Goal: Transaction & Acquisition: Download file/media

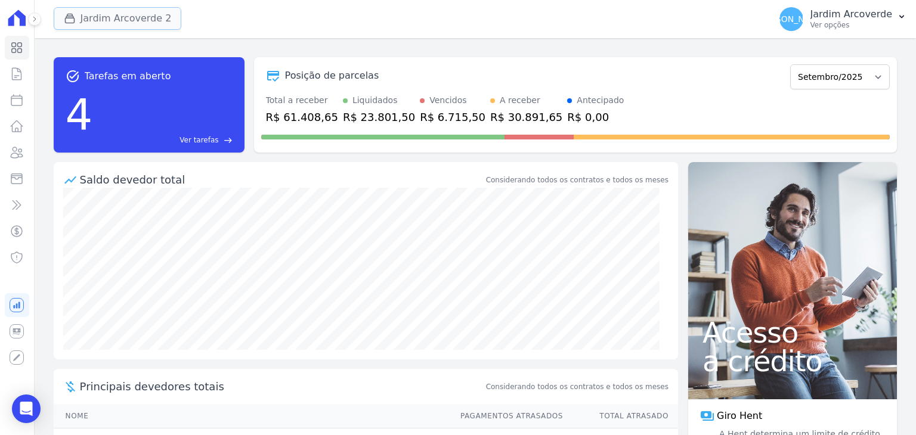
click at [126, 20] on button "Jardim Arcoverde 2" at bounding box center [118, 18] width 128 height 23
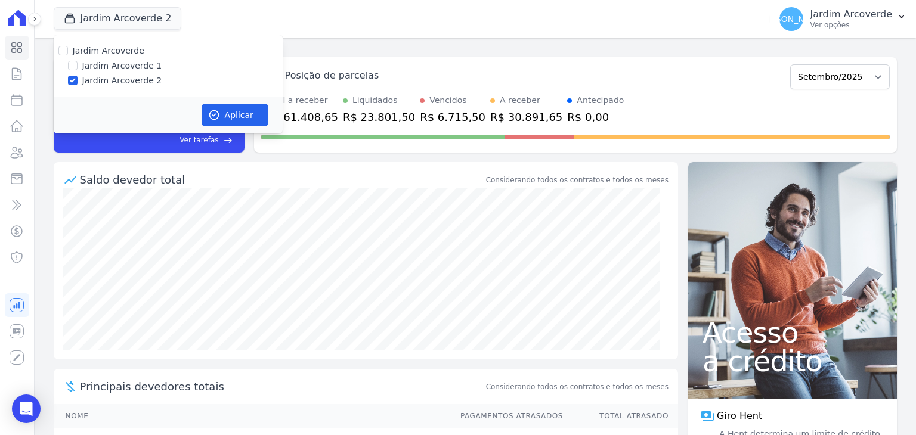
click at [109, 65] on label "Jardim Arcoverde 1" at bounding box center [122, 66] width 80 height 13
click at [78, 65] on input "Jardim Arcoverde 1" at bounding box center [73, 66] width 10 height 10
checkbox input "true"
click at [243, 116] on button "Aplicar" at bounding box center [235, 115] width 67 height 23
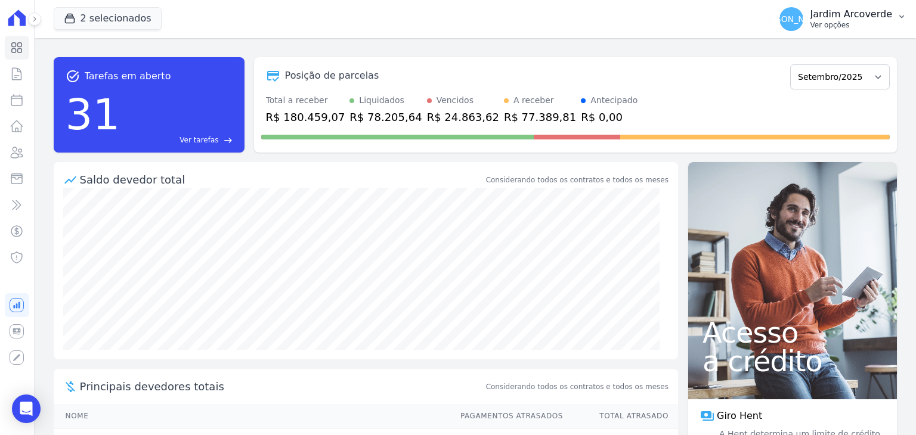
click at [823, 32] on button "JA Jardim Arcoverde Ver opções" at bounding box center [843, 18] width 146 height 33
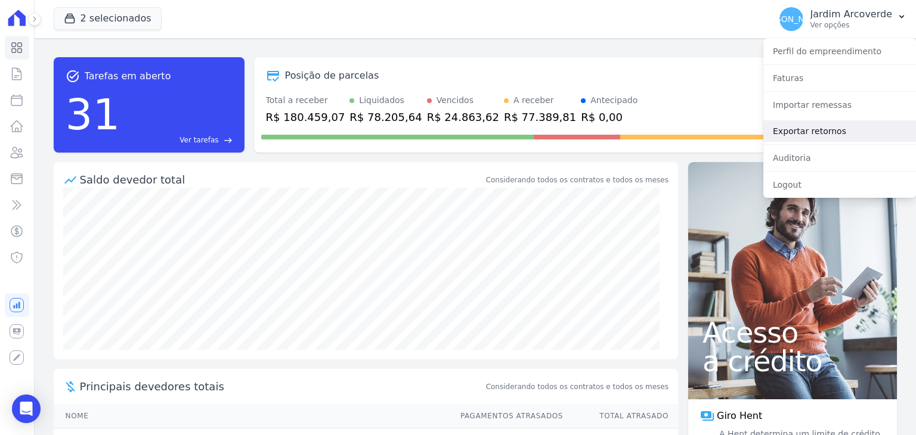
click at [871, 137] on link "Exportar retornos" at bounding box center [839, 130] width 153 height 21
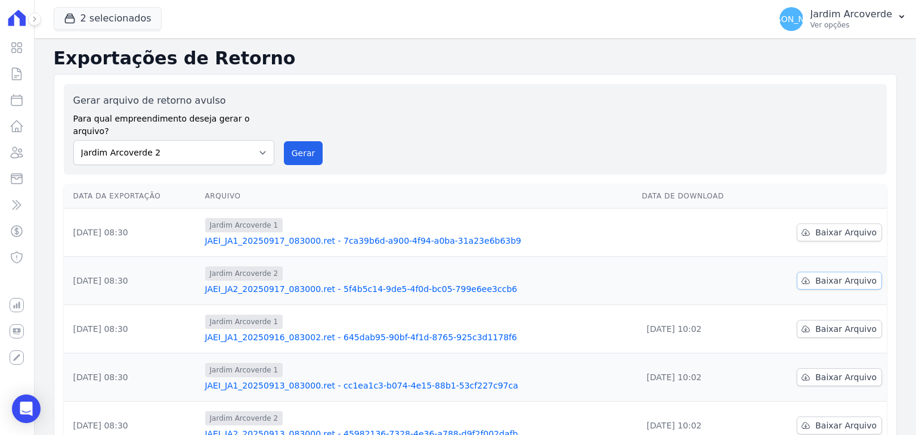
click at [830, 275] on span "Baixar Arquivo" at bounding box center [845, 281] width 61 height 12
click at [836, 227] on span "Baixar Arquivo" at bounding box center [845, 233] width 61 height 12
